Goal: Task Accomplishment & Management: Use online tool/utility

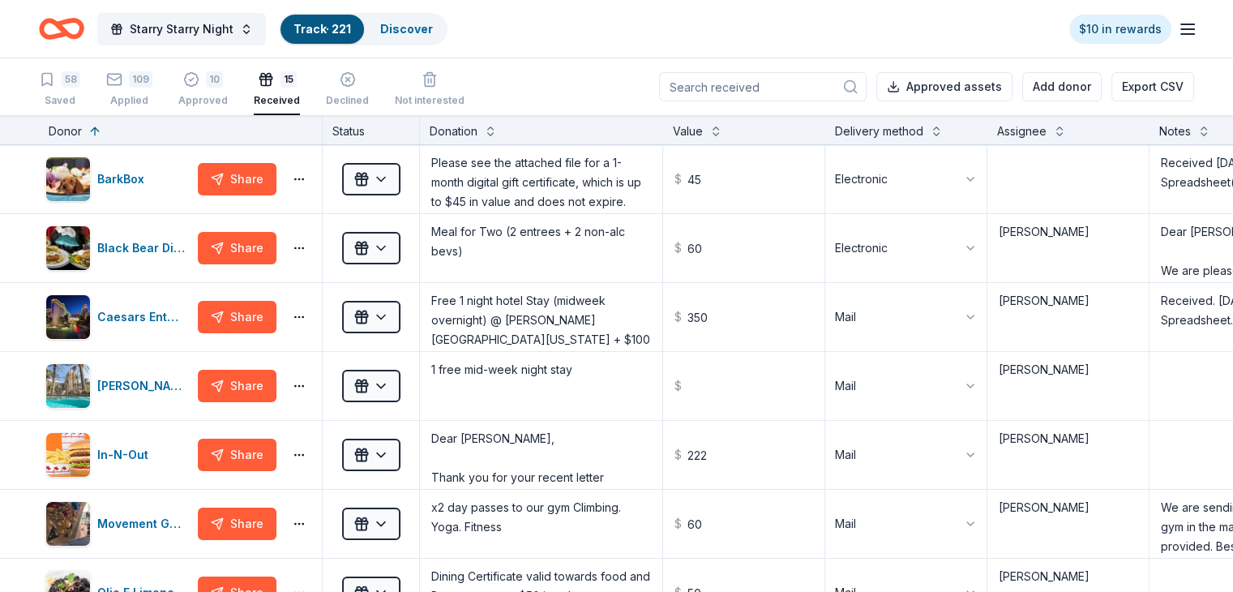
scroll to position [6, 0]
click at [743, 92] on input at bounding box center [763, 86] width 208 height 29
click at [152, 83] on div "109" at bounding box center [141, 79] width 24 height 16
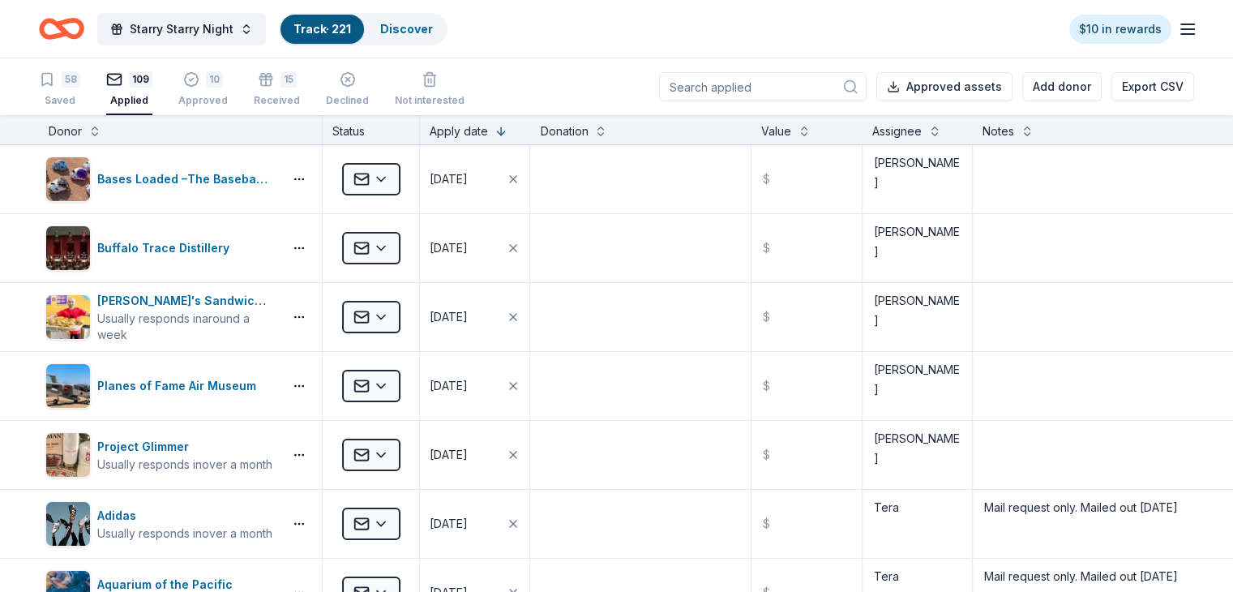
click at [707, 83] on input at bounding box center [763, 86] width 208 height 29
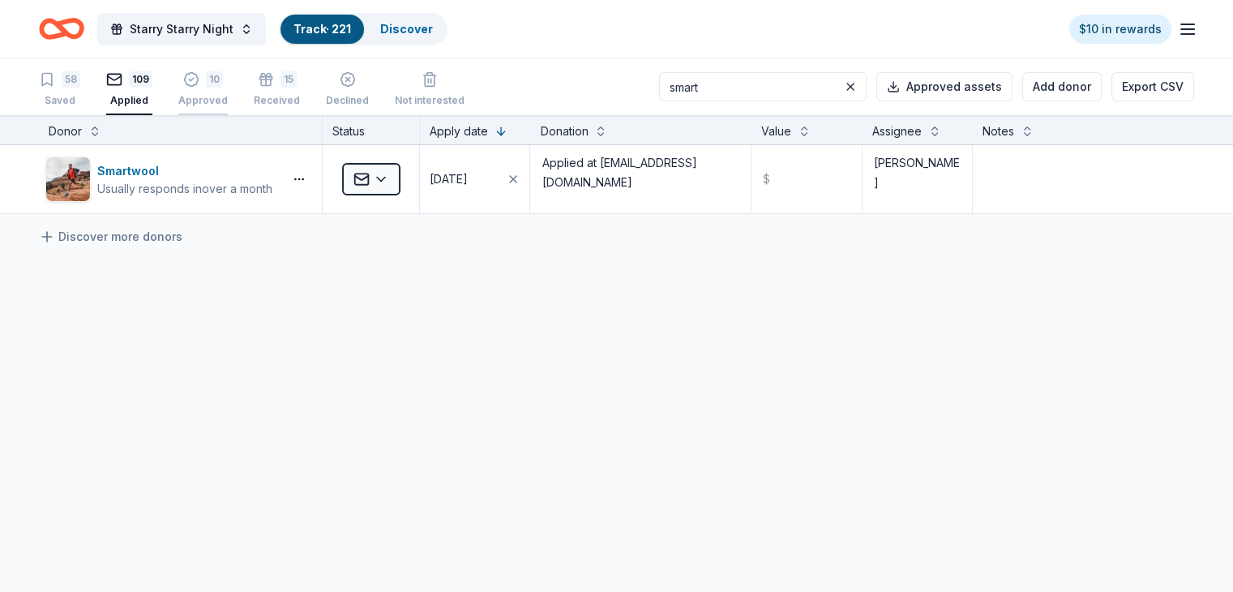
type input "smart"
click at [223, 76] on div "10" at bounding box center [214, 79] width 17 height 16
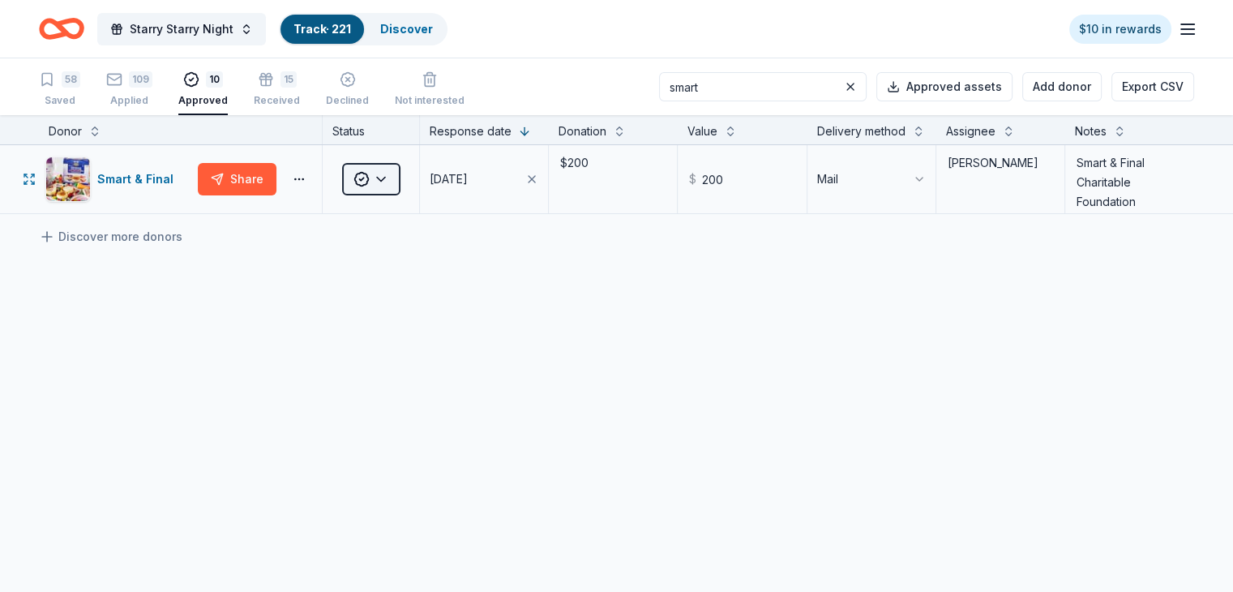
click at [415, 195] on html "Starry Starry Night Track · 221 Discover $10 in rewards 58 Saved 109 Applied 10…" at bounding box center [616, 296] width 1233 height 592
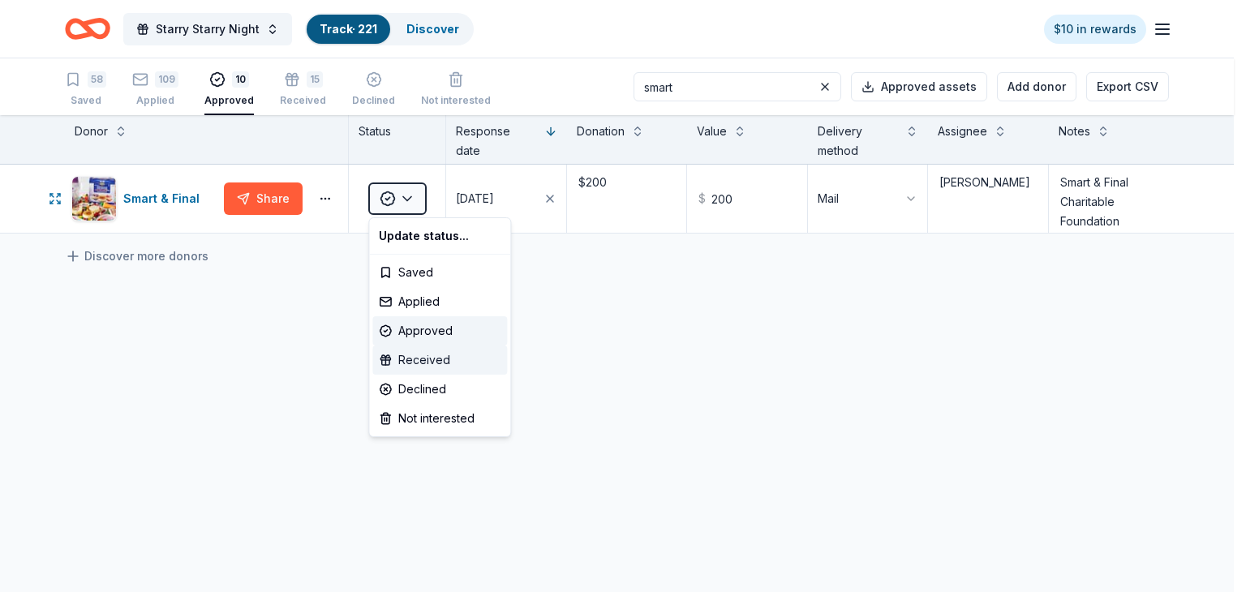
click at [431, 360] on div "Received" at bounding box center [439, 359] width 135 height 29
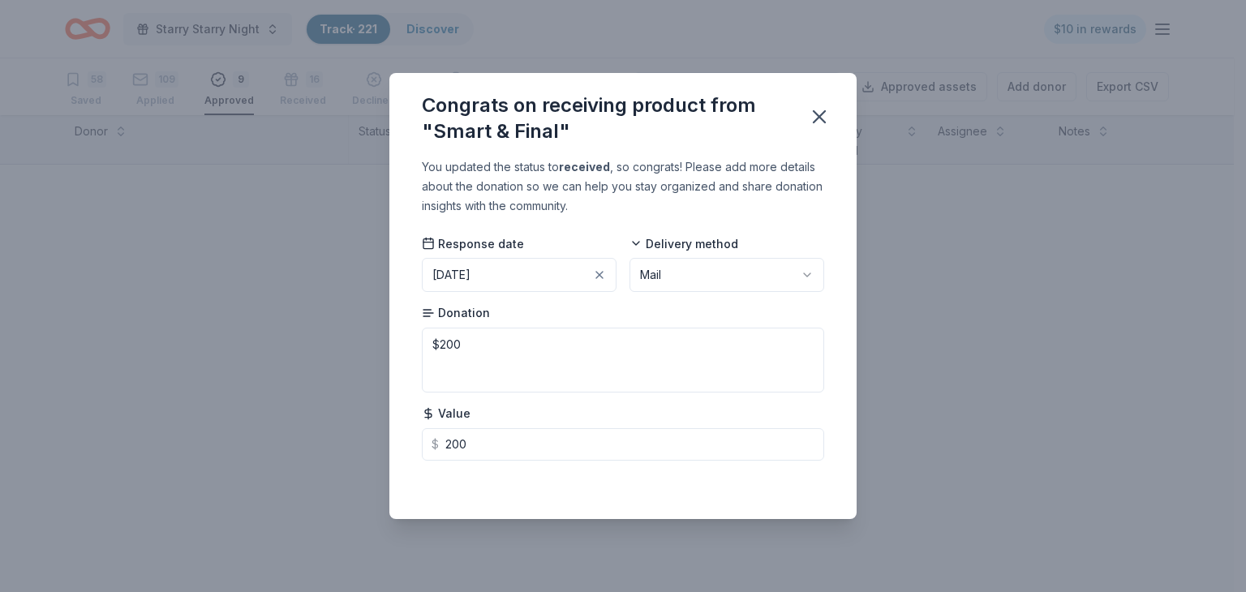
click at [470, 277] on div "[DATE]" at bounding box center [451, 274] width 38 height 19
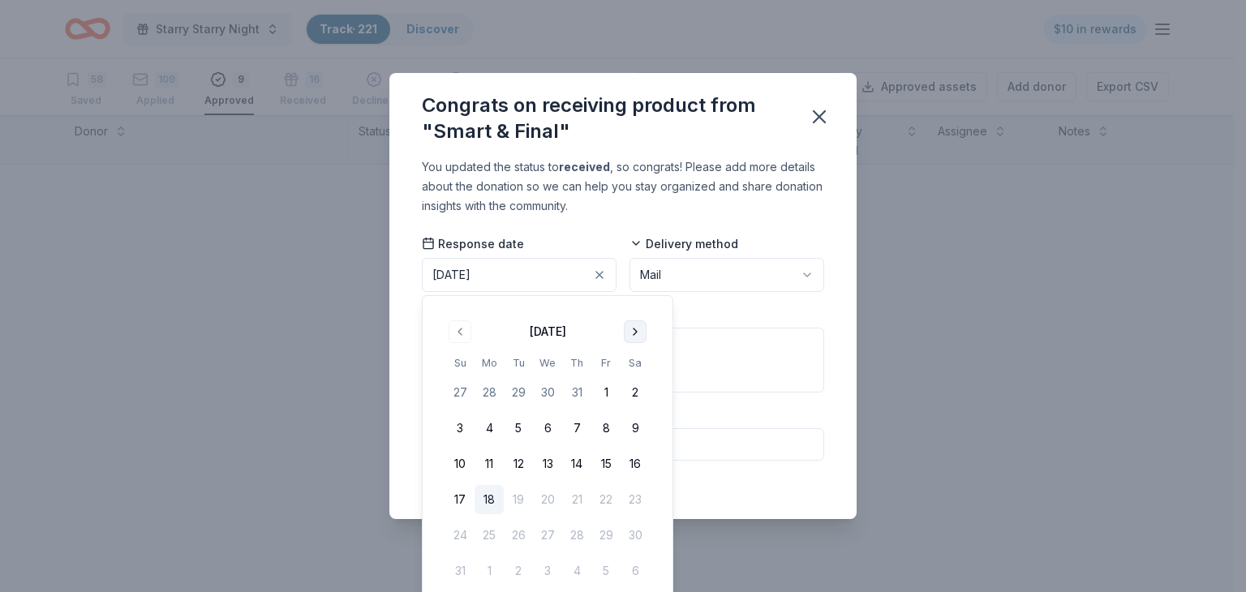
click at [636, 330] on button "Go to next month" at bounding box center [635, 331] width 23 height 23
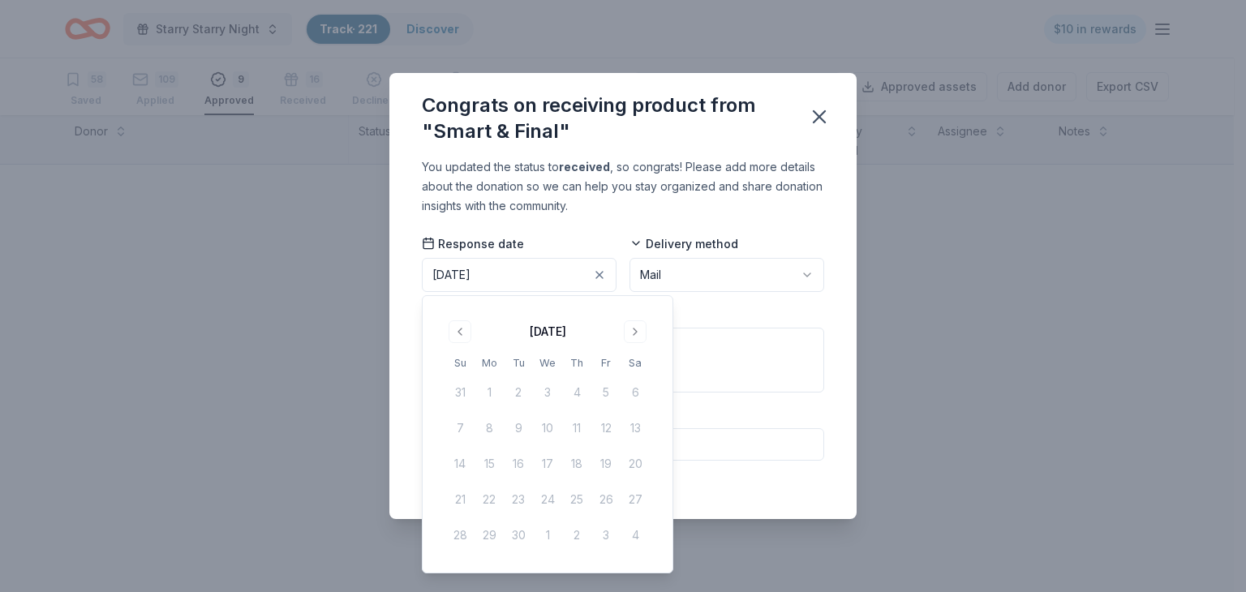
click at [576, 469] on td "18" at bounding box center [576, 463] width 29 height 29
click at [578, 461] on td "18" at bounding box center [576, 463] width 29 height 29
click at [467, 332] on button "Go to previous month" at bounding box center [459, 331] width 23 height 23
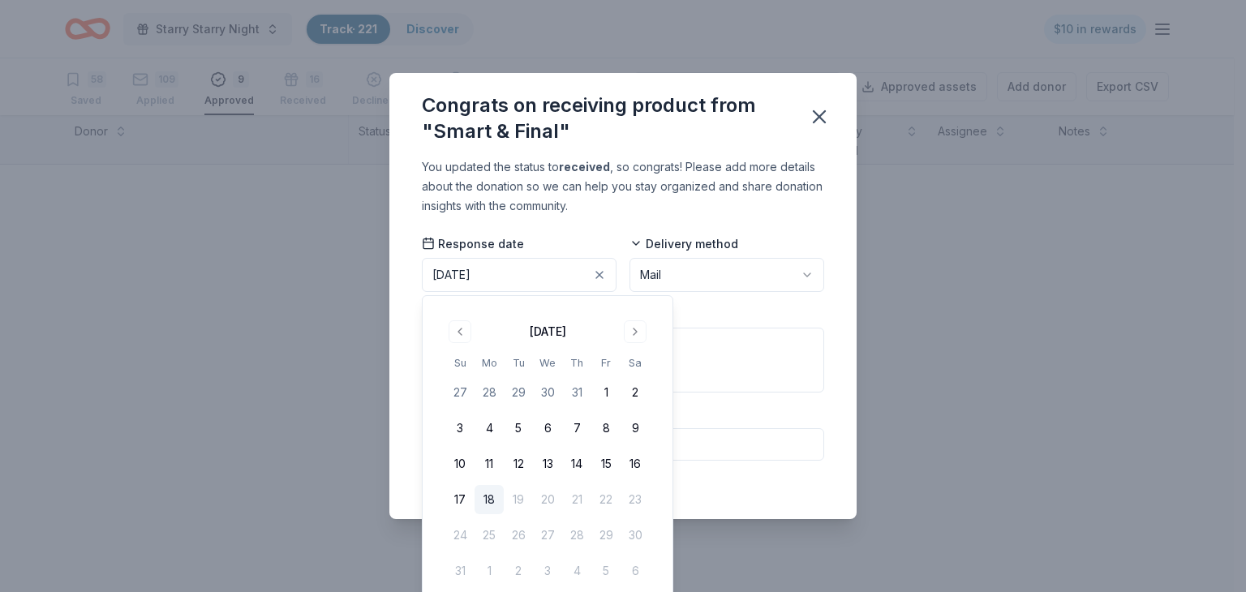
click at [483, 493] on button "18" at bounding box center [488, 499] width 29 height 29
click at [755, 307] on div "Donation $200" at bounding box center [623, 349] width 402 height 88
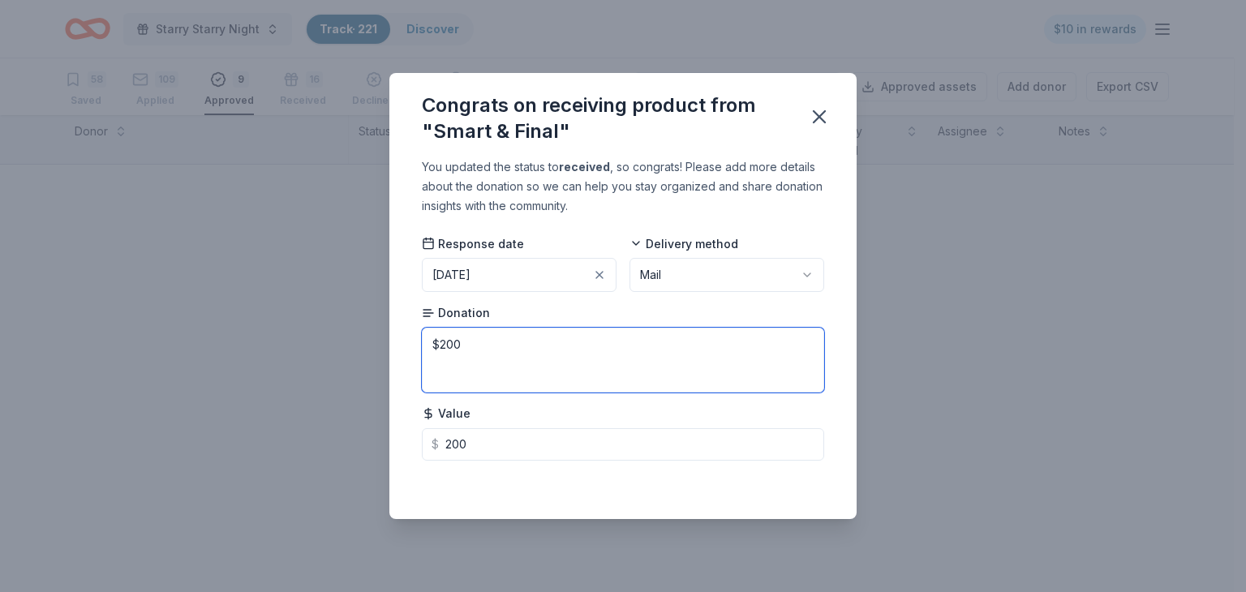
click at [586, 346] on textarea "$200" at bounding box center [623, 360] width 402 height 65
type textarea "$200 check"
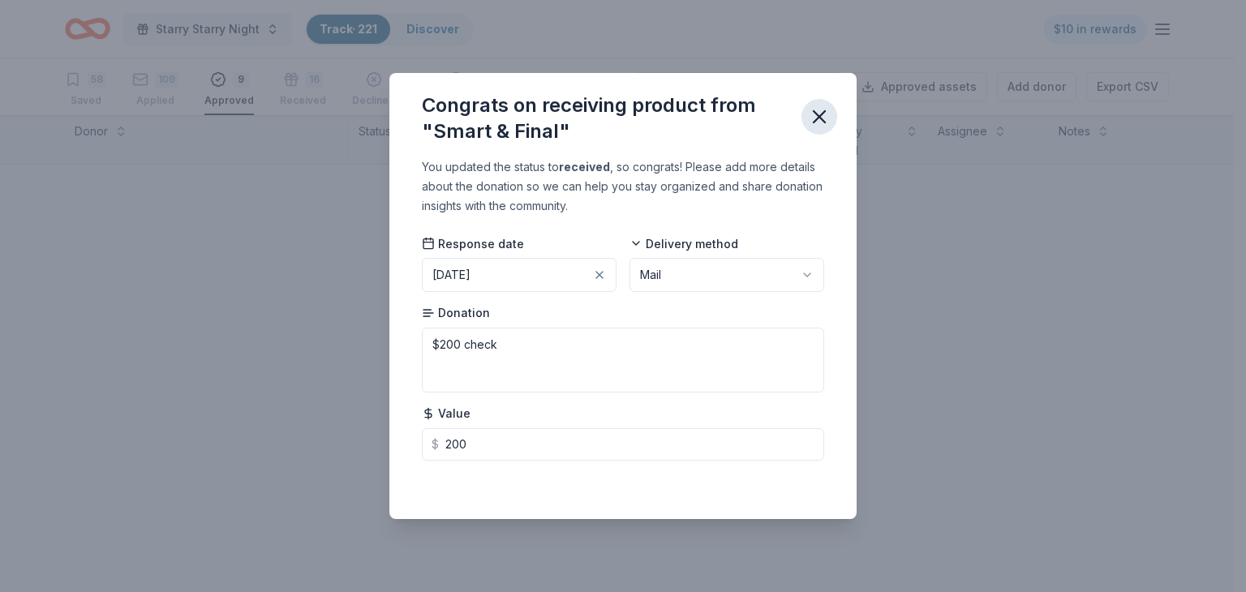
click at [824, 119] on icon "button" at bounding box center [819, 116] width 23 height 23
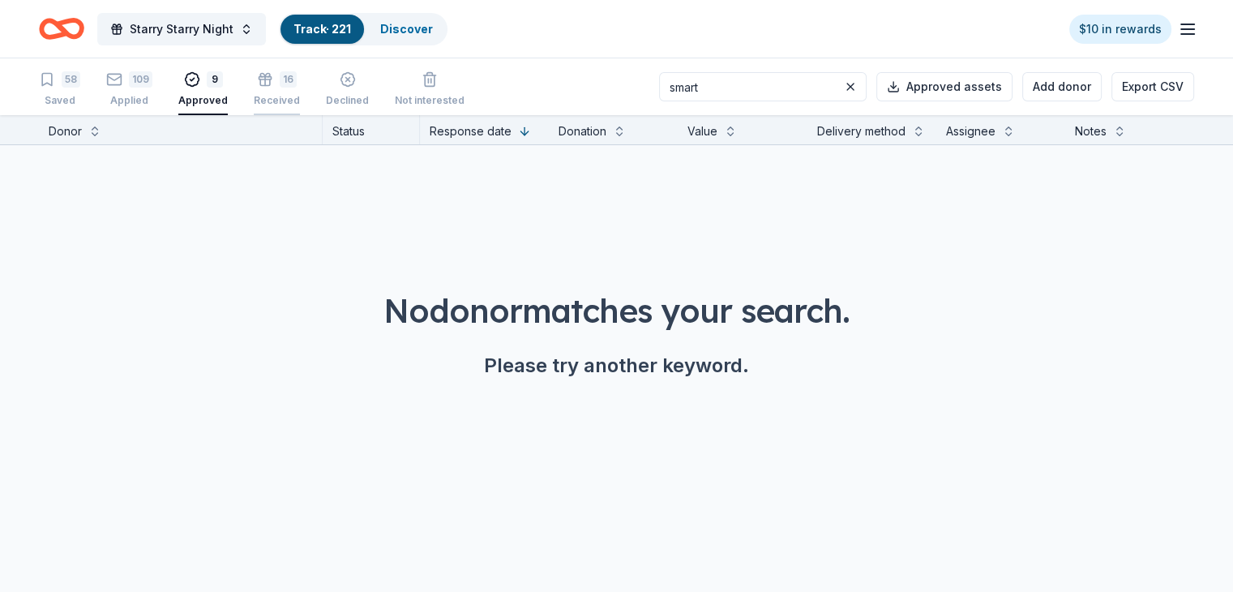
click at [297, 85] on div "16" at bounding box center [288, 79] width 17 height 16
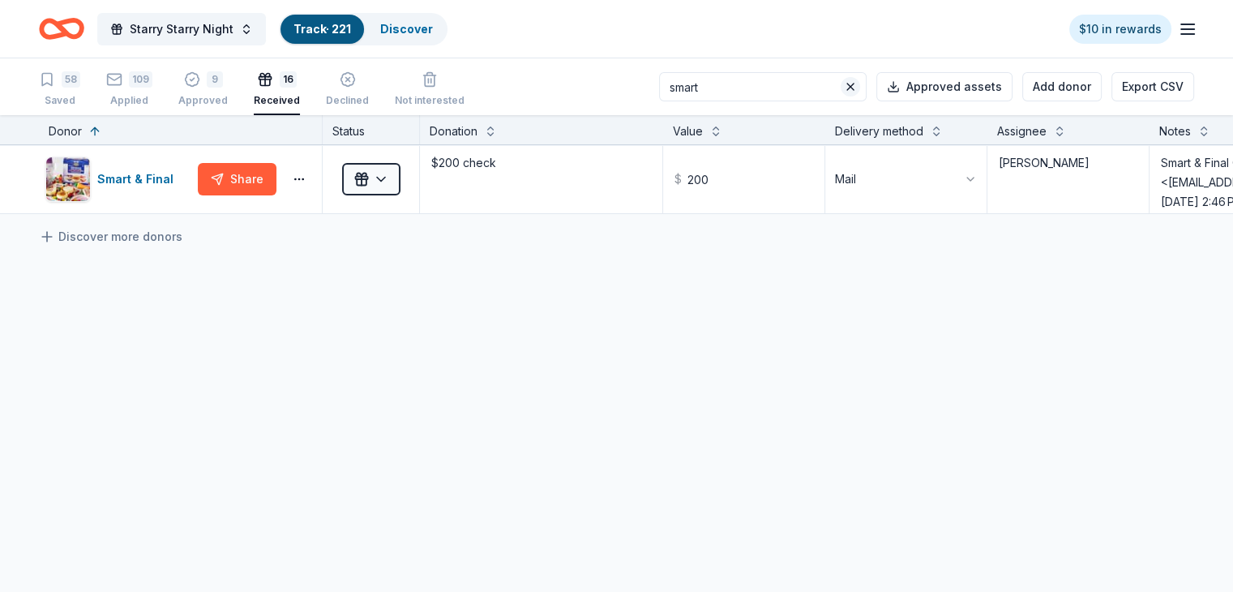
click at [841, 88] on button at bounding box center [850, 86] width 19 height 19
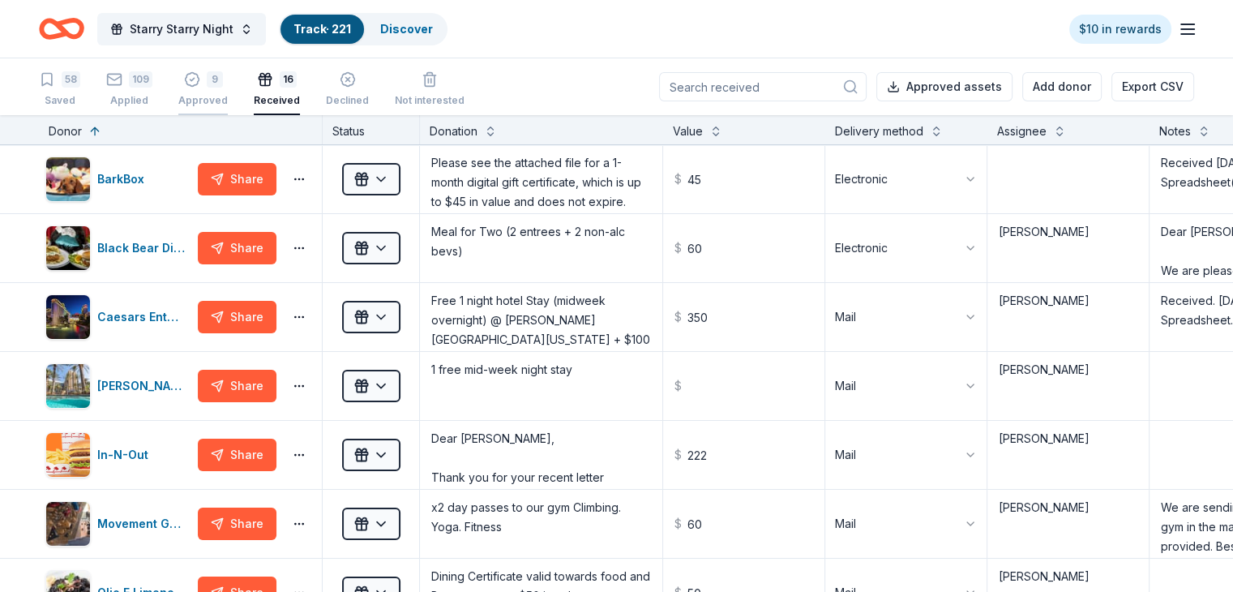
click at [223, 79] on div "9" at bounding box center [215, 79] width 16 height 16
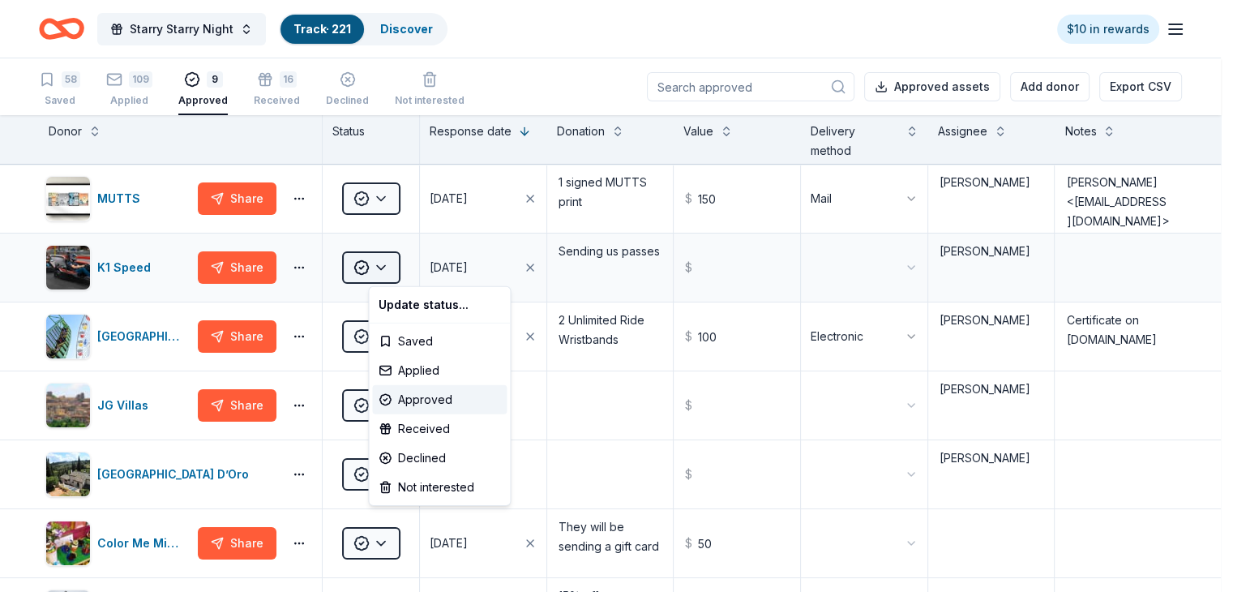
click at [420, 267] on html "Starry Starry Night Track · 221 Discover $10 in rewards 58 Saved 109 Applied 9 …" at bounding box center [616, 296] width 1233 height 592
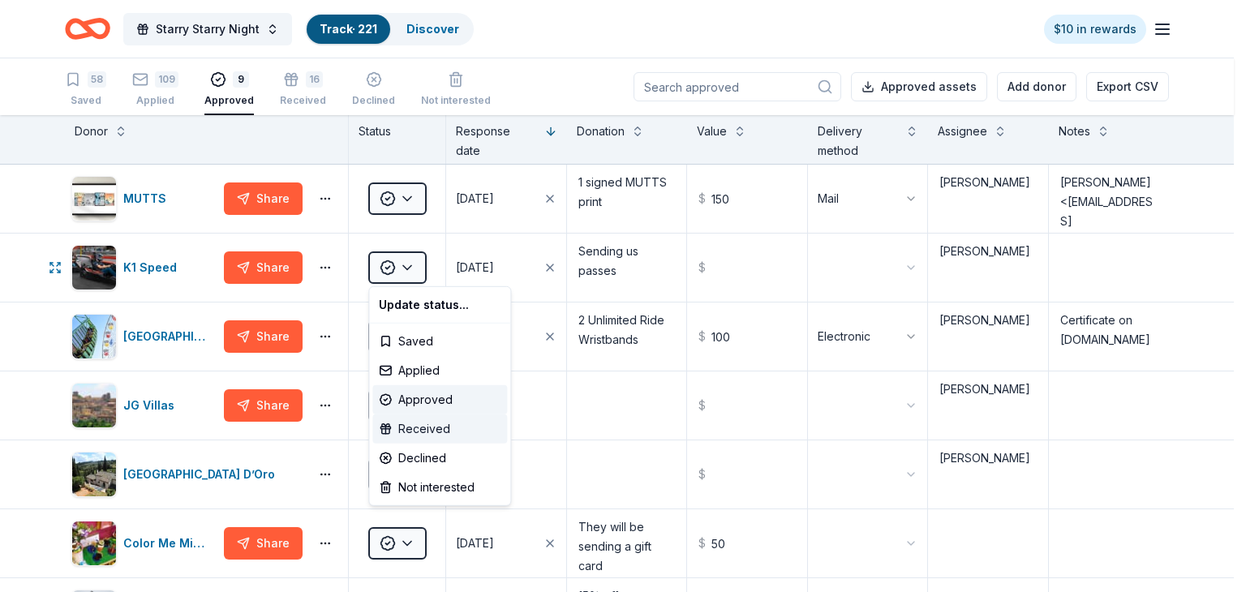
click at [448, 430] on div "Received" at bounding box center [439, 428] width 135 height 29
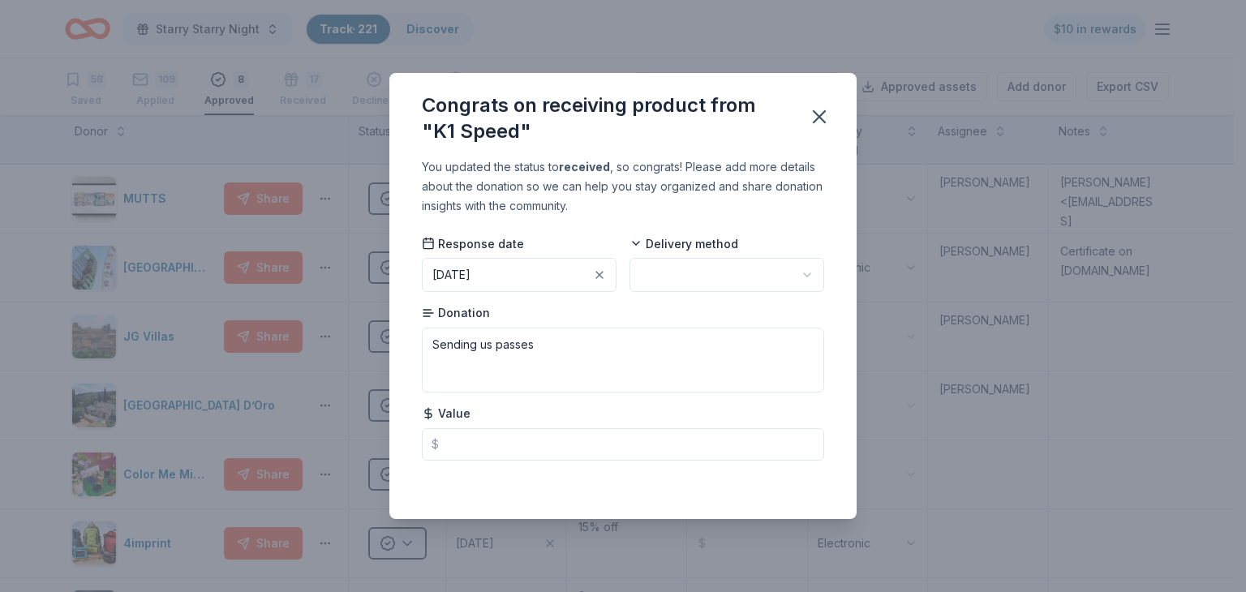
click at [681, 273] on html "Starry Starry Night Track · 221 Discover $10 in rewards 58 Saved 109 Applied 8 …" at bounding box center [623, 296] width 1246 height 592
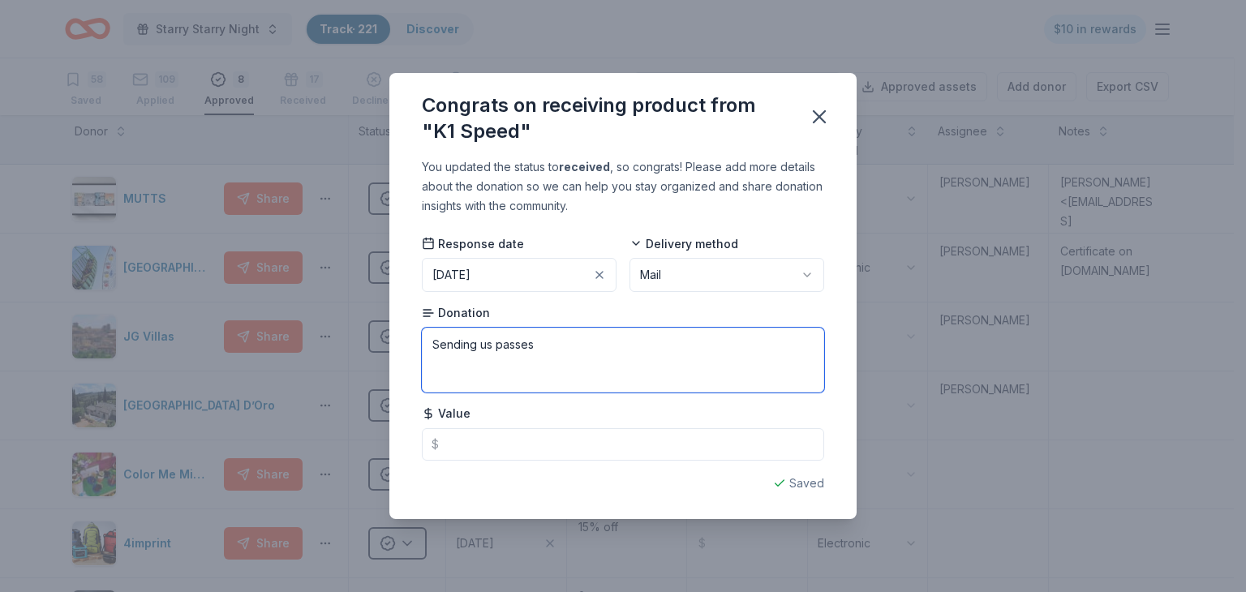
drag, startPoint x: 561, startPoint y: 350, endPoint x: 427, endPoint y: 350, distance: 133.8
click at [427, 350] on textarea "Sending us passes" at bounding box center [623, 360] width 402 height 65
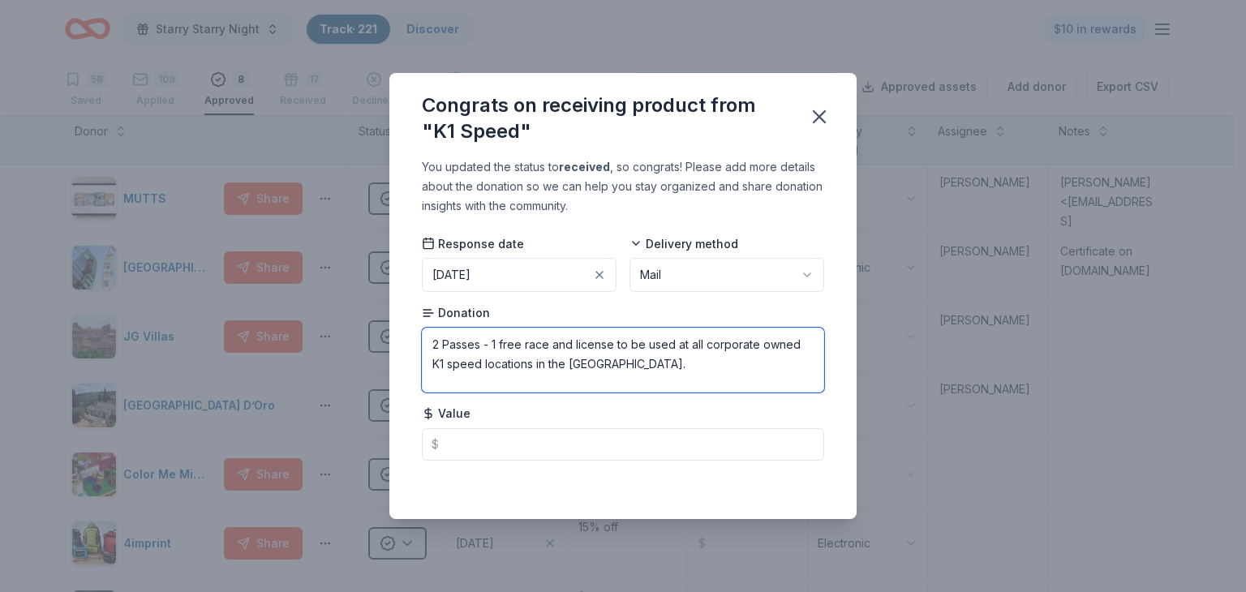
type textarea "2 Passes - 1 free race and license to be used at all corporate owned K1 speed l…"
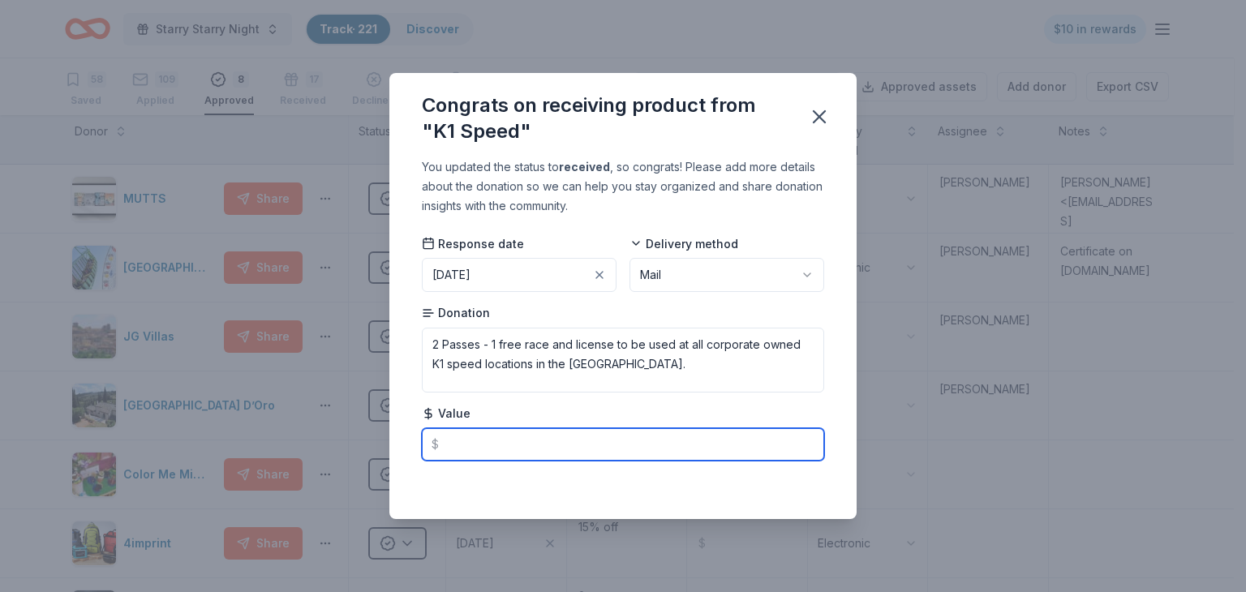
click at [471, 444] on input "text" at bounding box center [623, 444] width 402 height 32
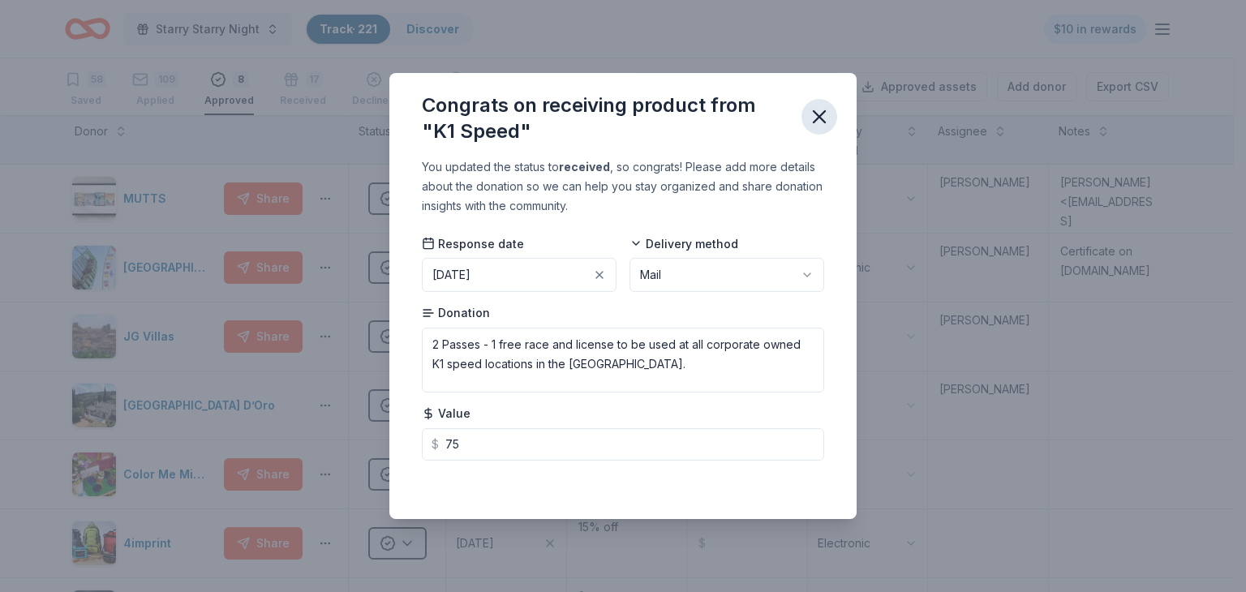
type input "75.00"
click at [819, 121] on icon "button" at bounding box center [819, 116] width 23 height 23
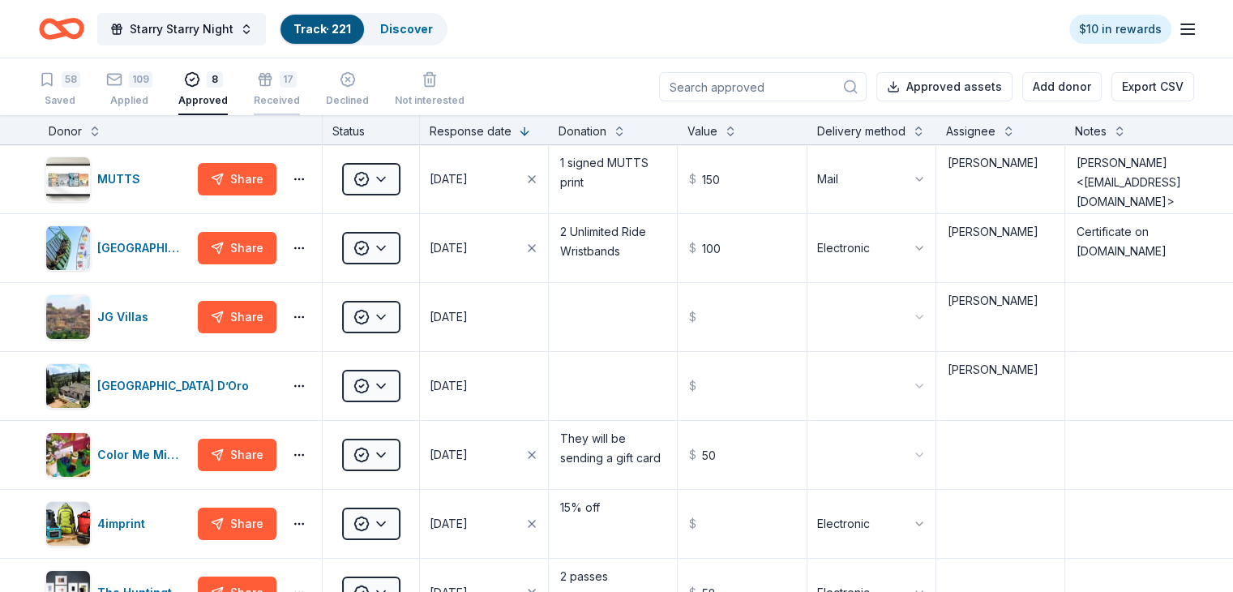
click at [297, 79] on div "17" at bounding box center [288, 70] width 17 height 16
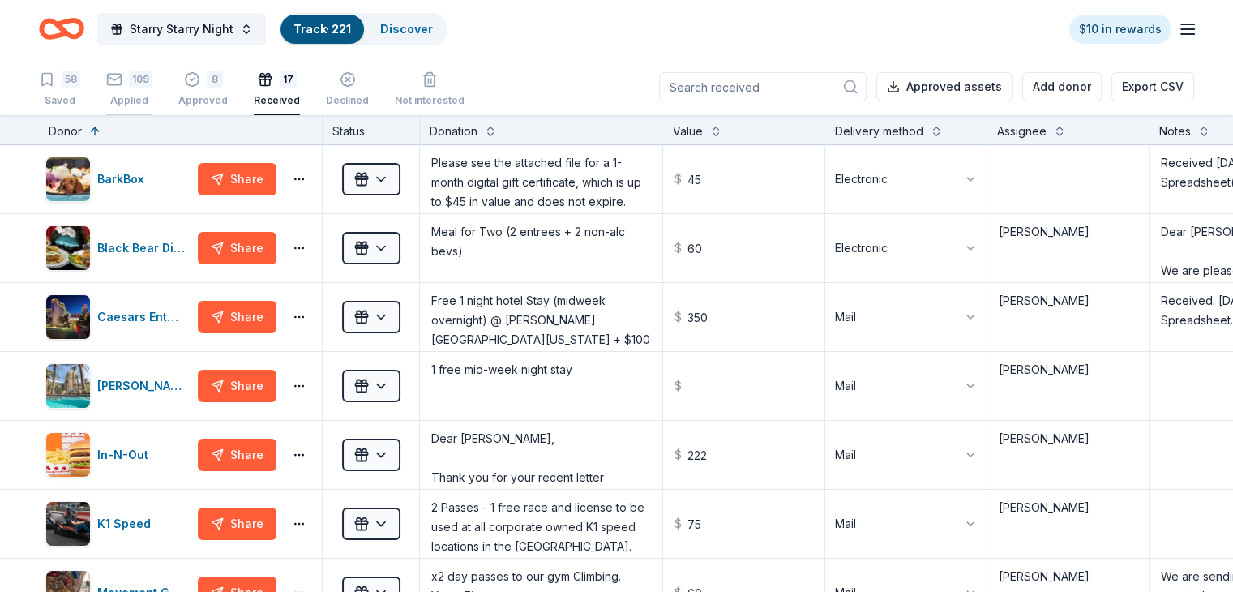
click at [152, 82] on div "109" at bounding box center [141, 79] width 24 height 16
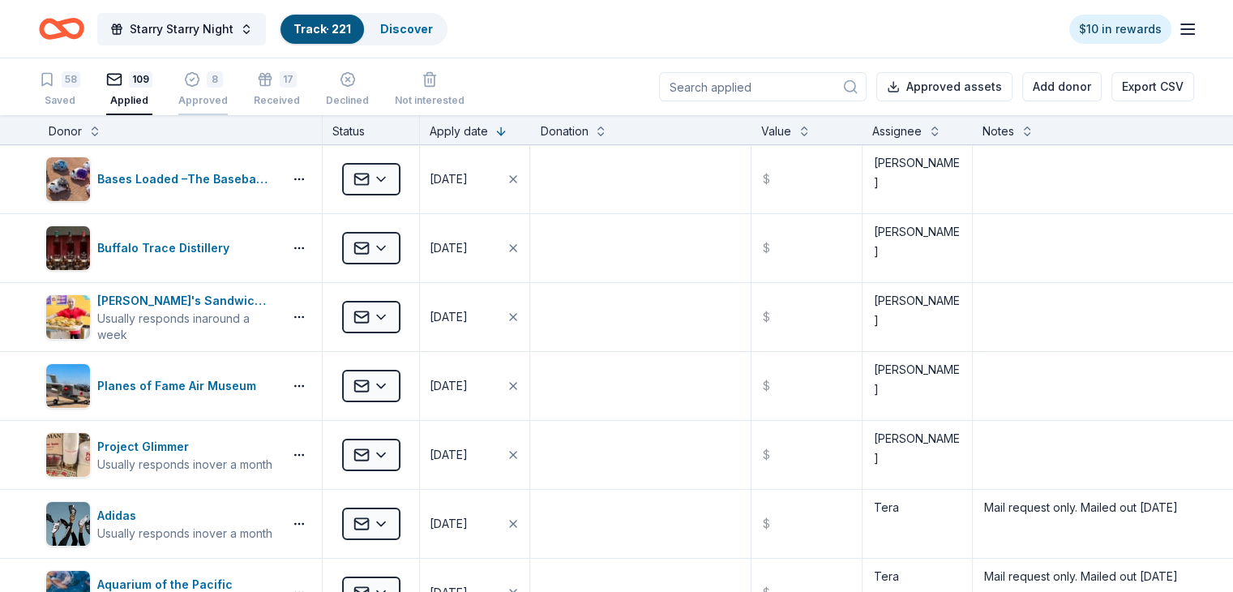
click at [223, 79] on div "8" at bounding box center [215, 79] width 16 height 16
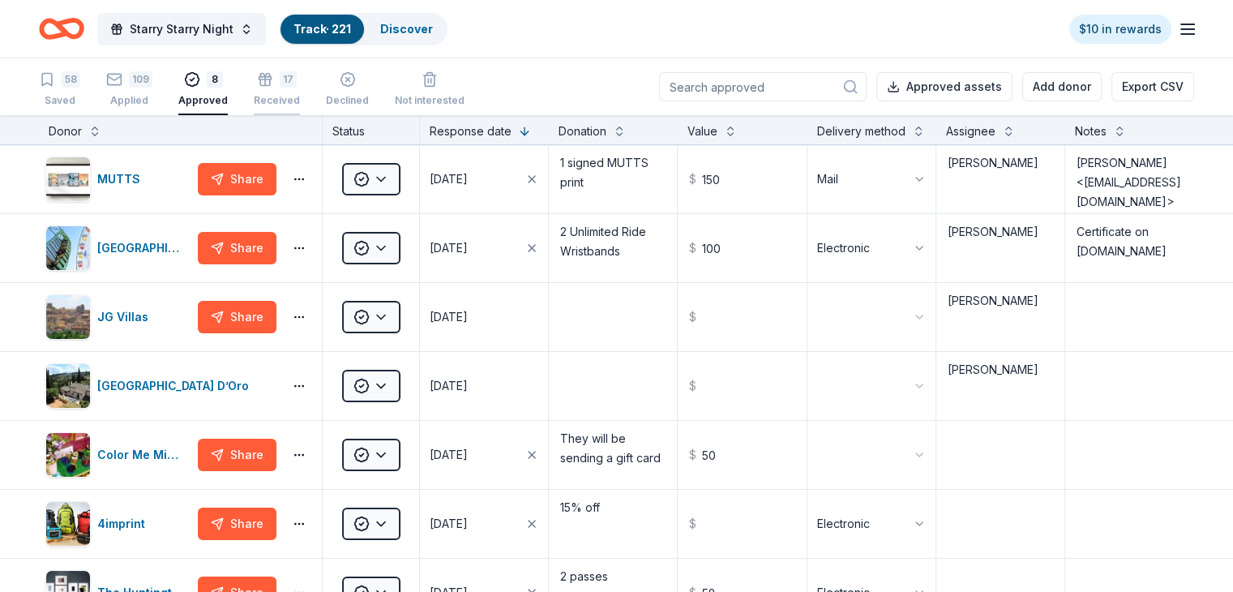
click at [297, 79] on div "17" at bounding box center [288, 70] width 17 height 16
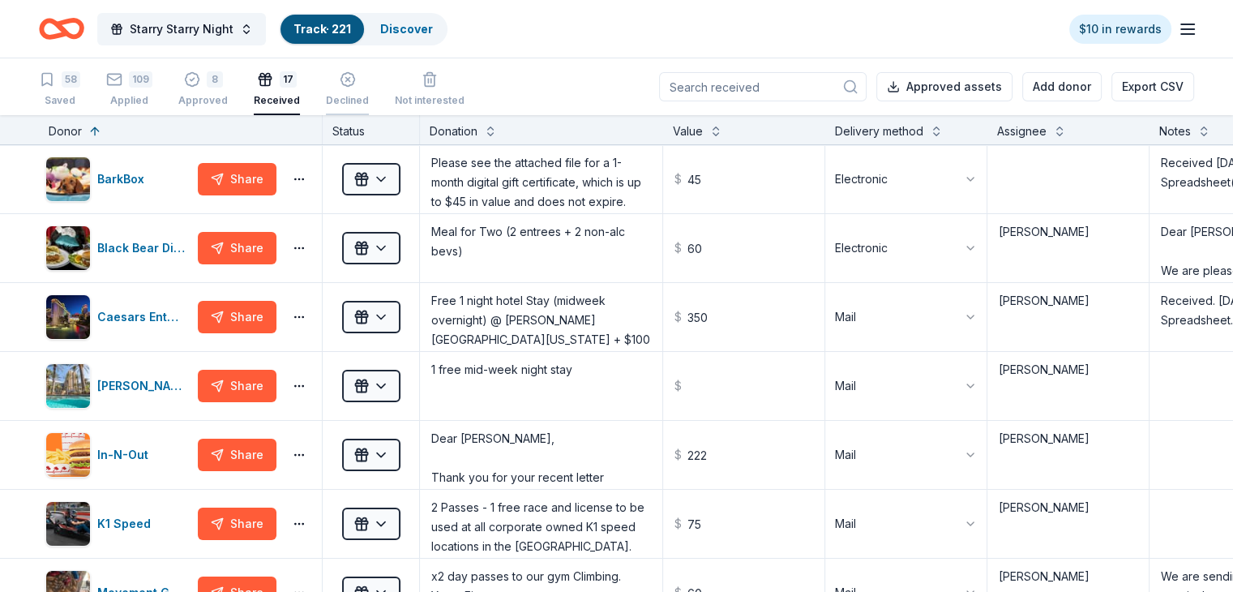
click at [356, 83] on icon "button" at bounding box center [348, 79] width 16 height 16
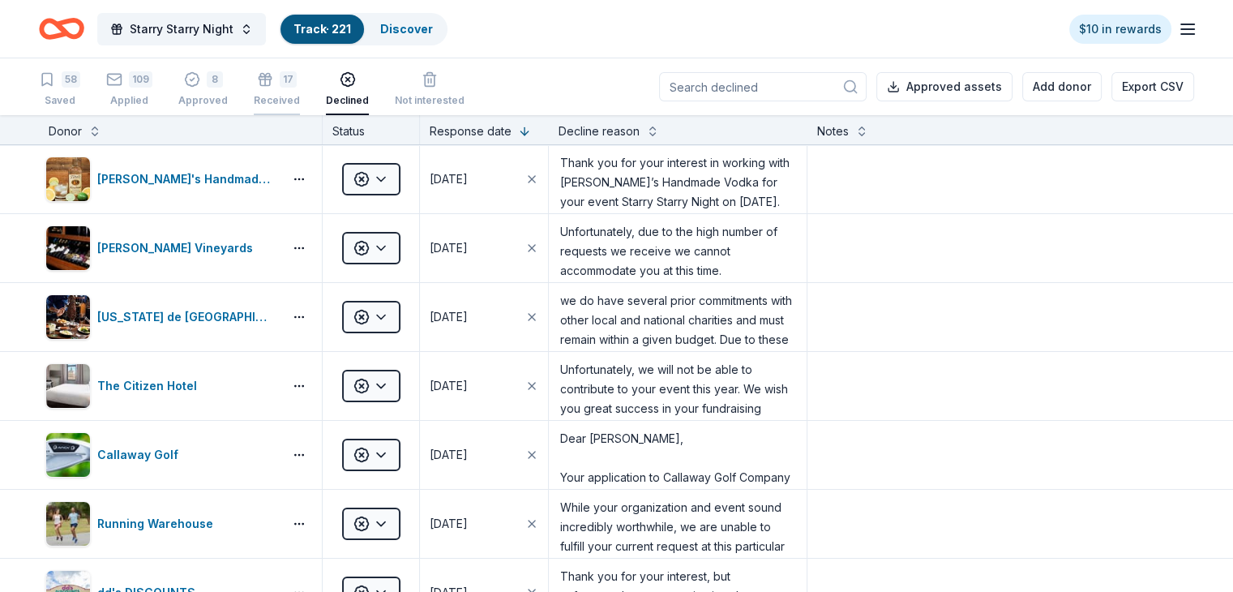
click at [297, 75] on div "17" at bounding box center [288, 78] width 17 height 16
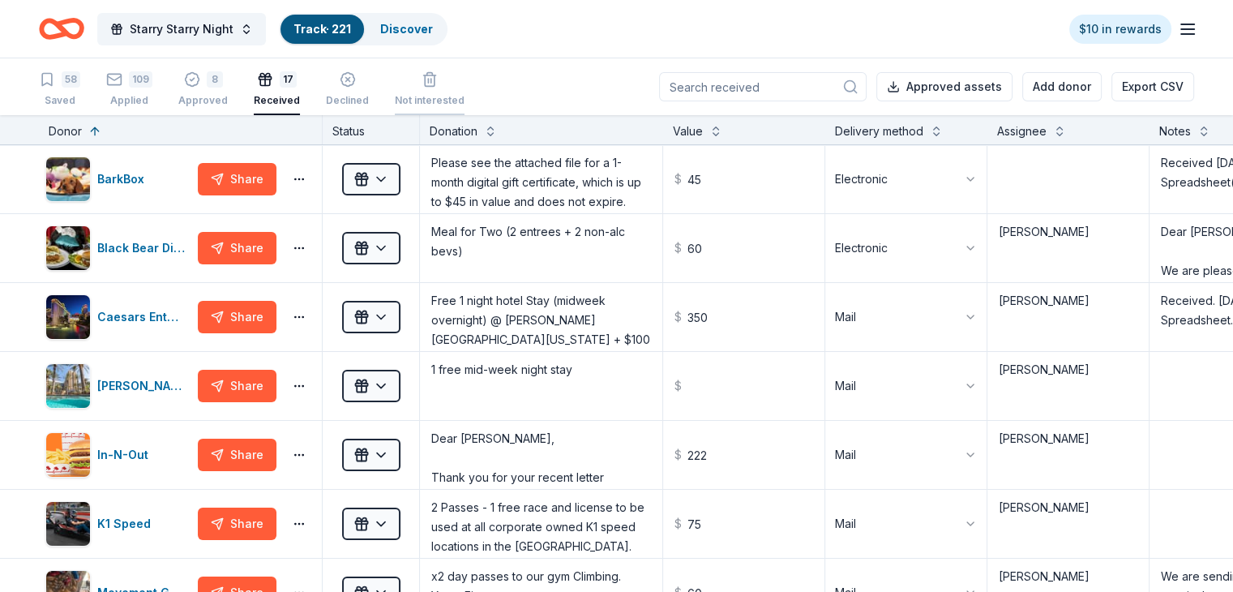
click at [436, 75] on div "button" at bounding box center [430, 79] width 70 height 16
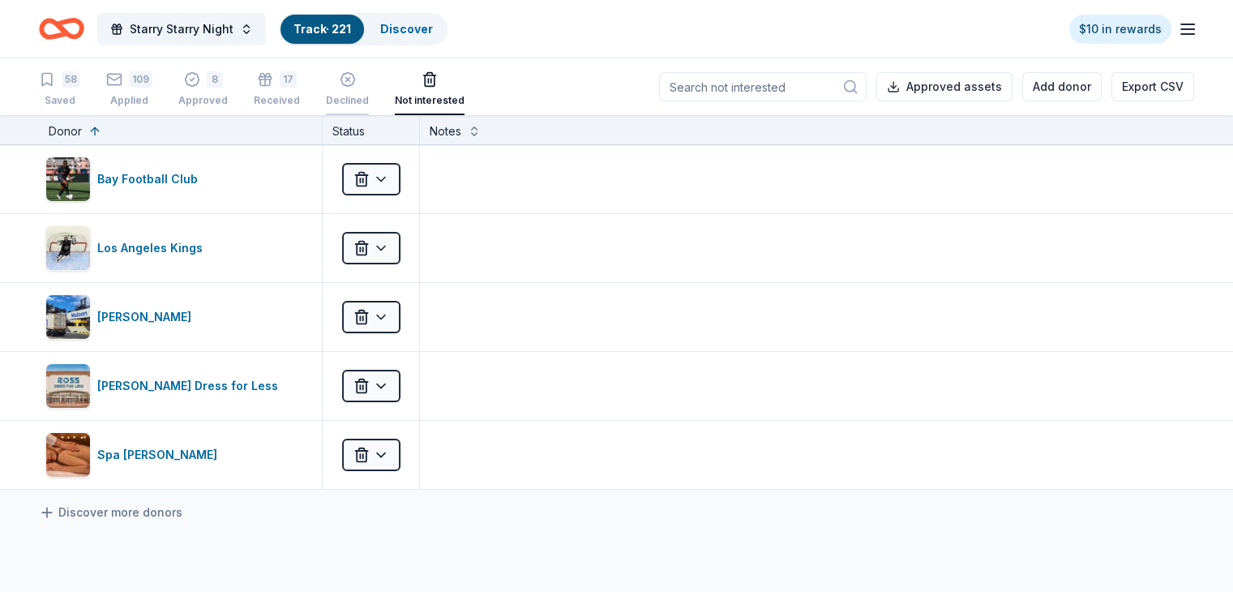
click at [356, 77] on icon "button" at bounding box center [348, 79] width 16 height 16
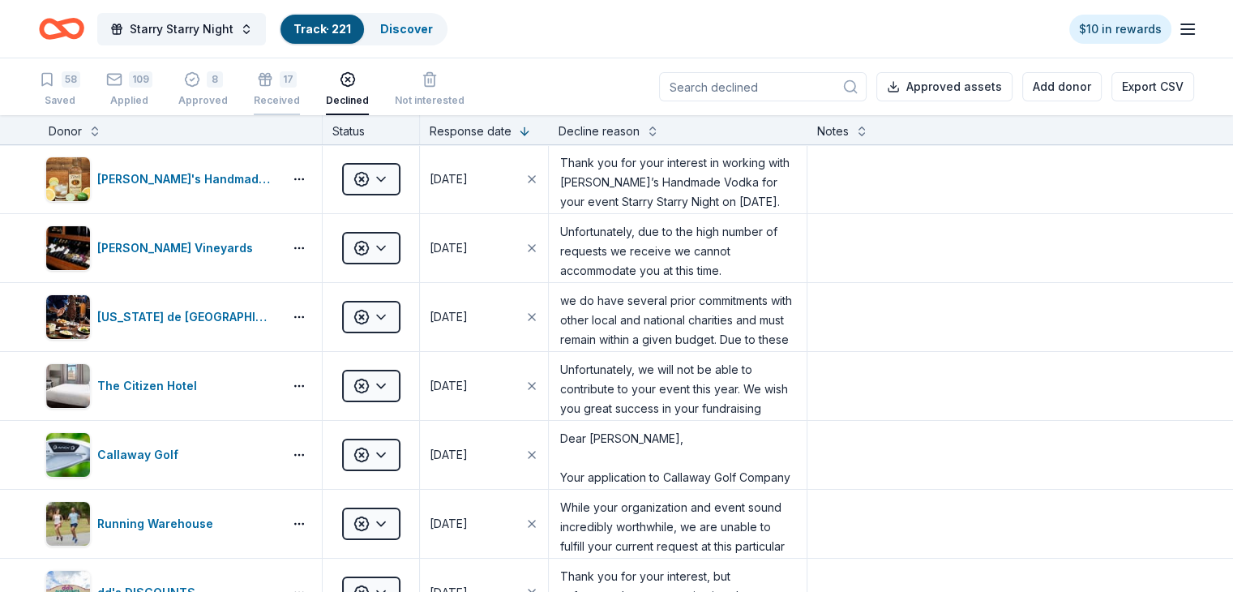
click at [297, 80] on div "17" at bounding box center [288, 73] width 17 height 16
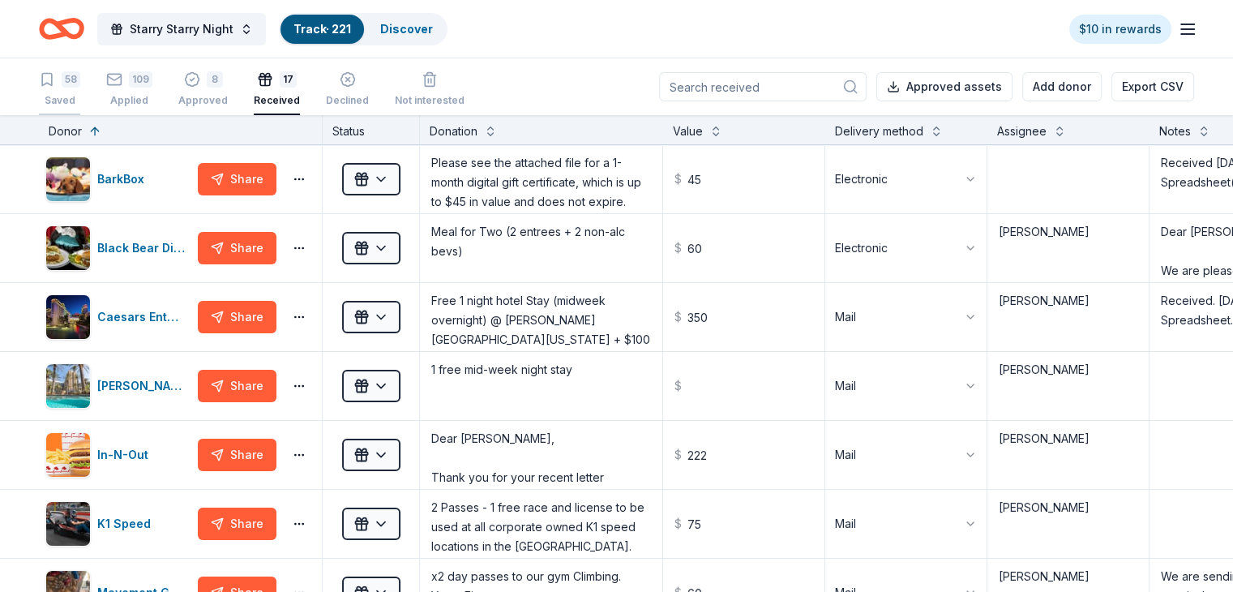
click at [80, 80] on div "58" at bounding box center [71, 79] width 19 height 16
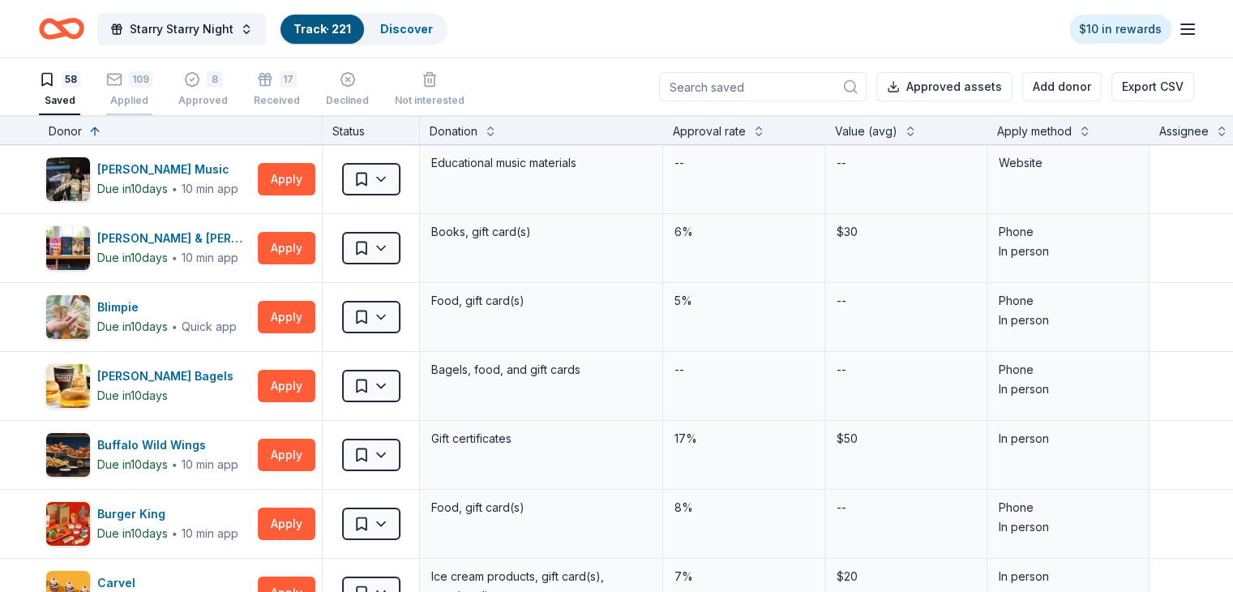
click at [152, 79] on div "109" at bounding box center [141, 79] width 24 height 16
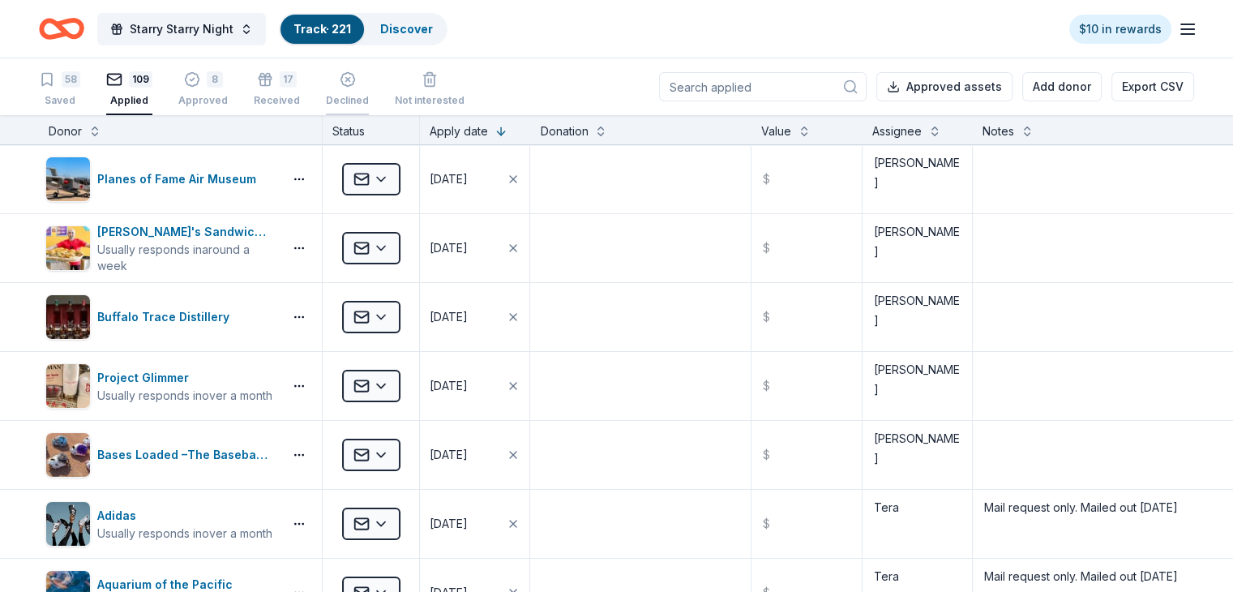
click at [349, 82] on line "button" at bounding box center [347, 80] width 4 height 4
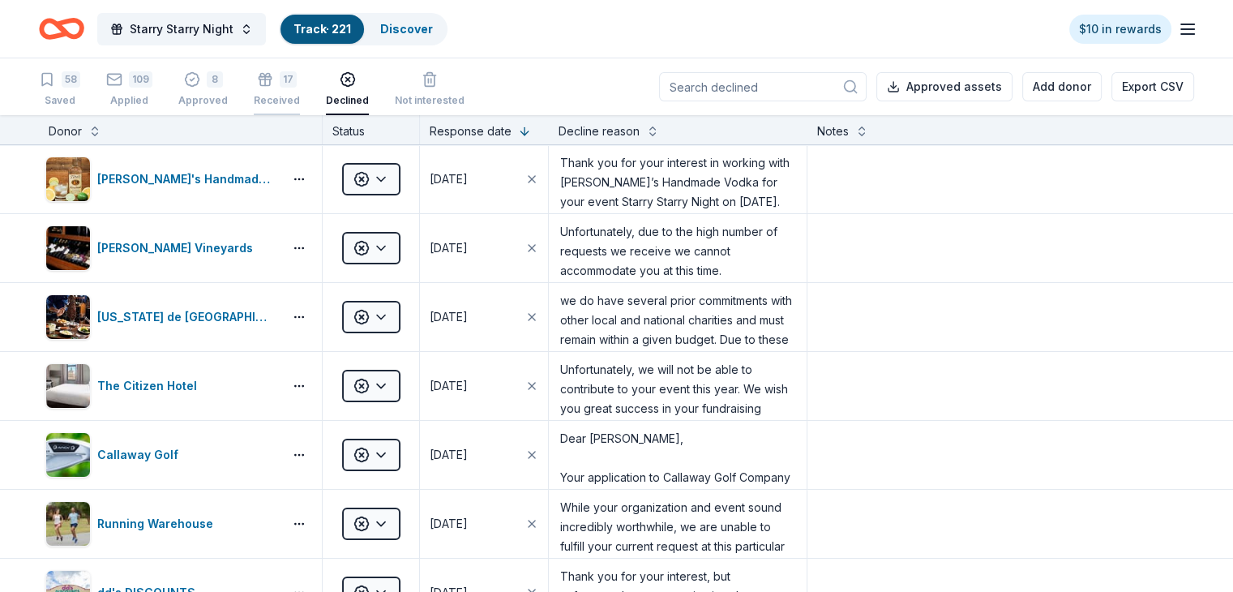
click at [297, 81] on div "17" at bounding box center [288, 73] width 17 height 16
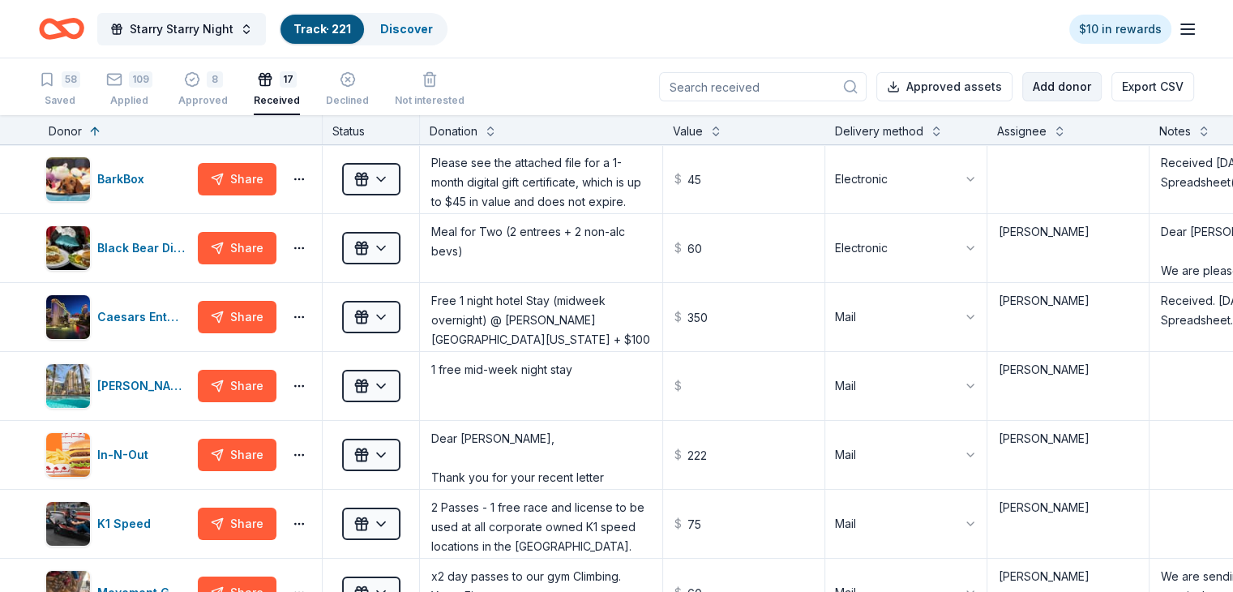
click at [1040, 84] on button "Add donor" at bounding box center [1062, 86] width 79 height 29
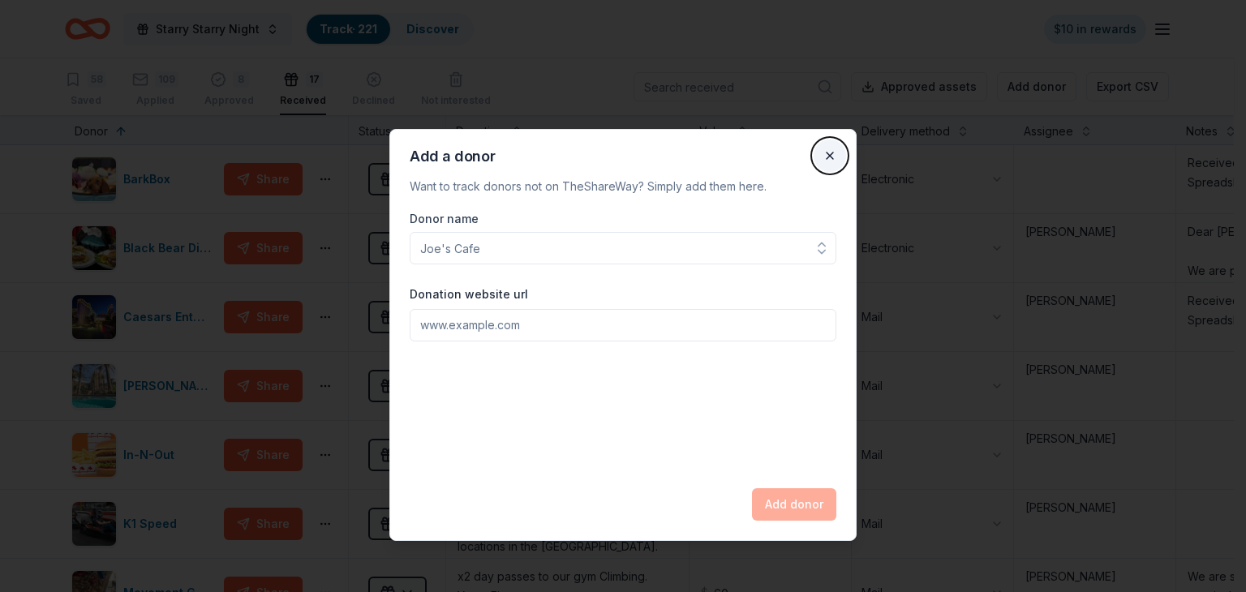
click at [834, 157] on button "Close" at bounding box center [829, 155] width 32 height 32
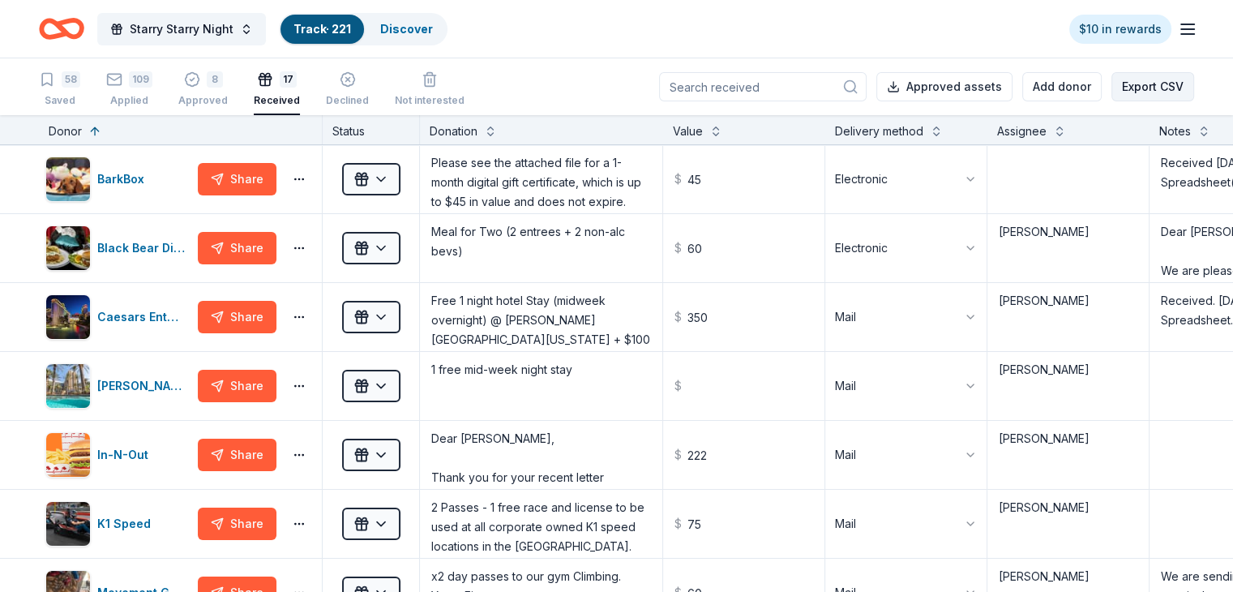
click at [1134, 78] on button "Export CSV" at bounding box center [1153, 86] width 83 height 29
